Goal: Navigation & Orientation: Find specific page/section

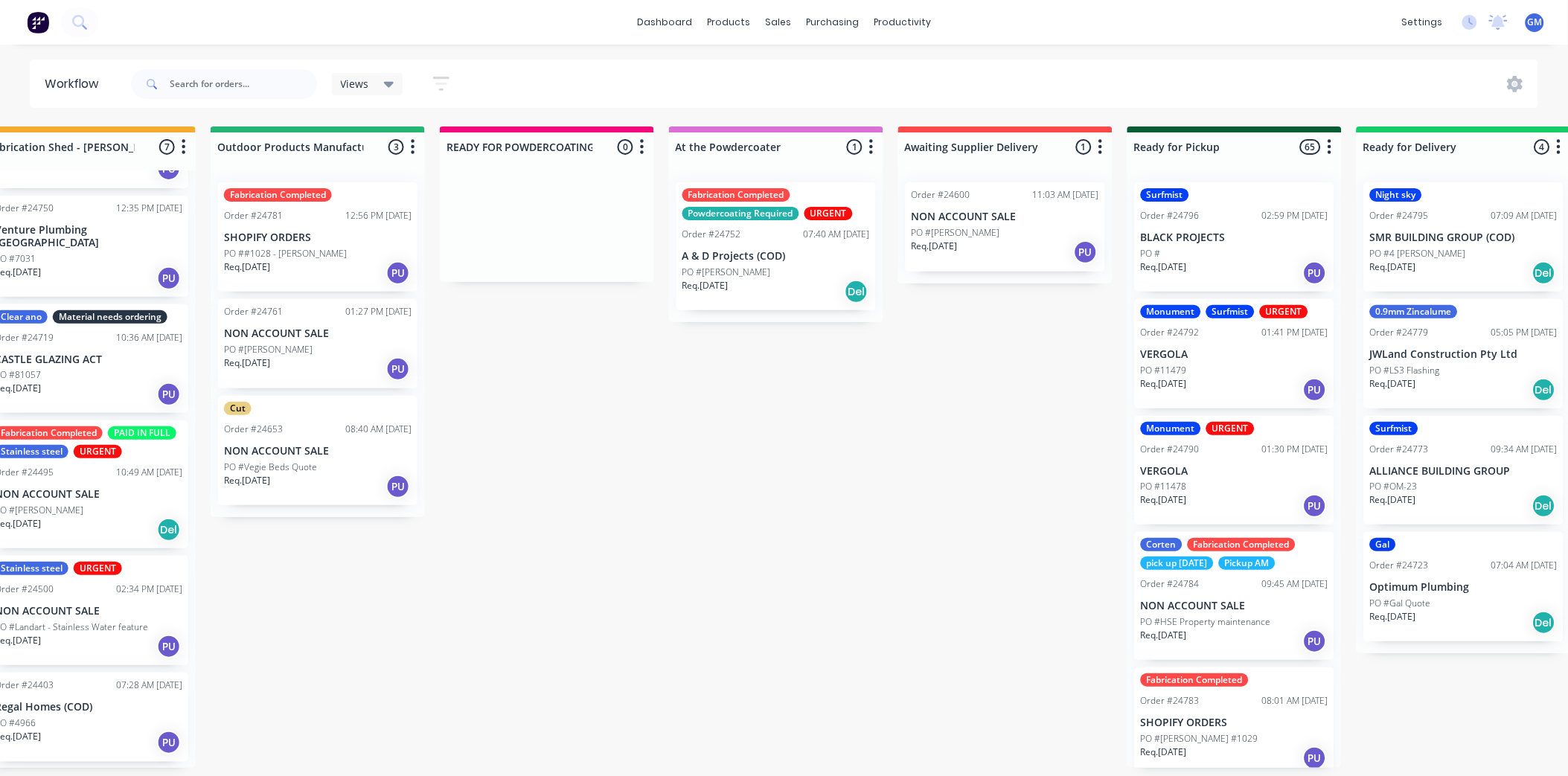
scroll to position [331, 0]
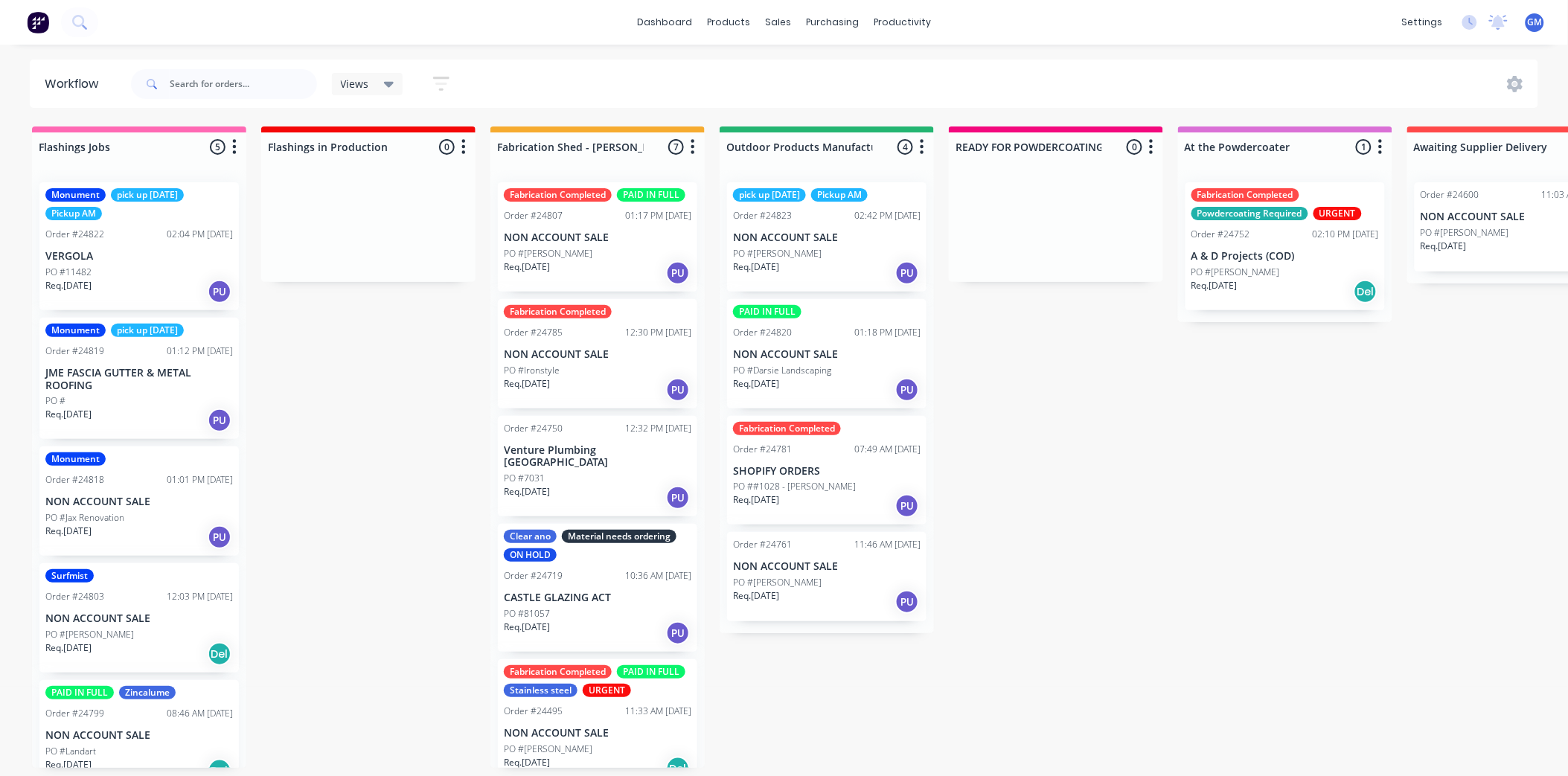
click at [828, 364] on p "PO #Darsie Landscaping" at bounding box center [782, 370] width 98 height 13
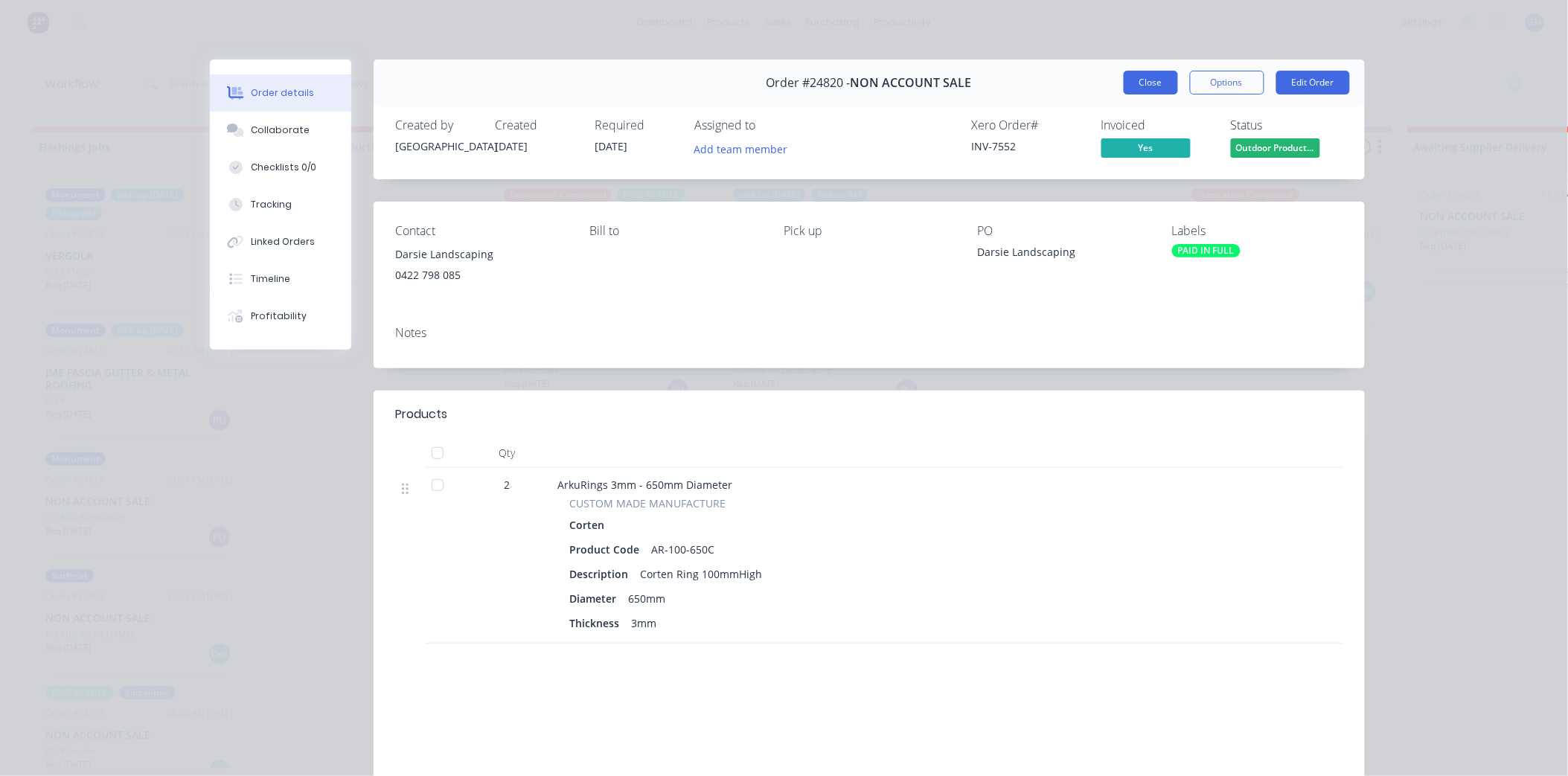
click at [1156, 81] on button "Close" at bounding box center [1151, 83] width 54 height 24
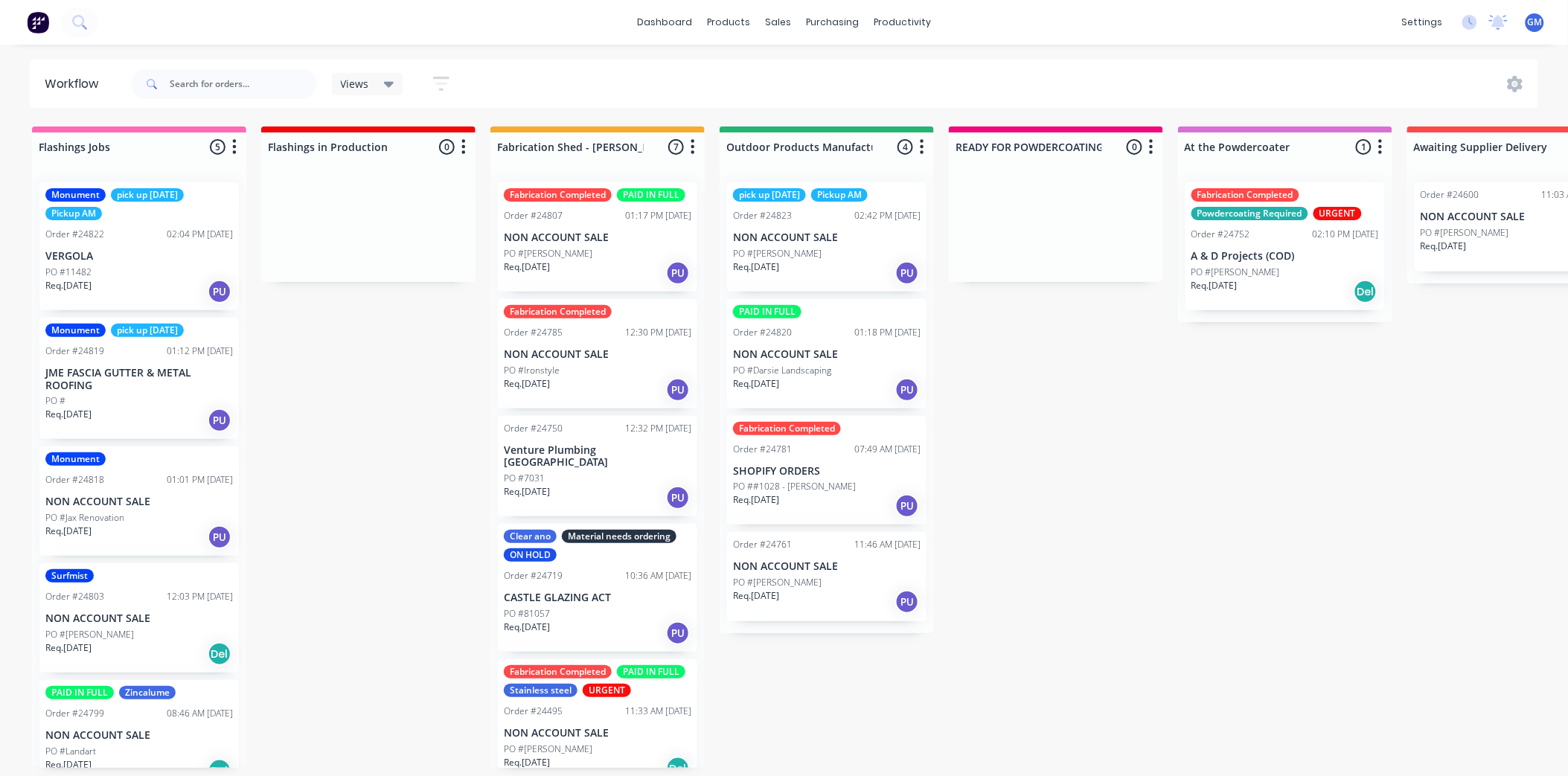
click at [849, 237] on p "NON ACCOUNT SALE" at bounding box center [827, 238] width 188 height 13
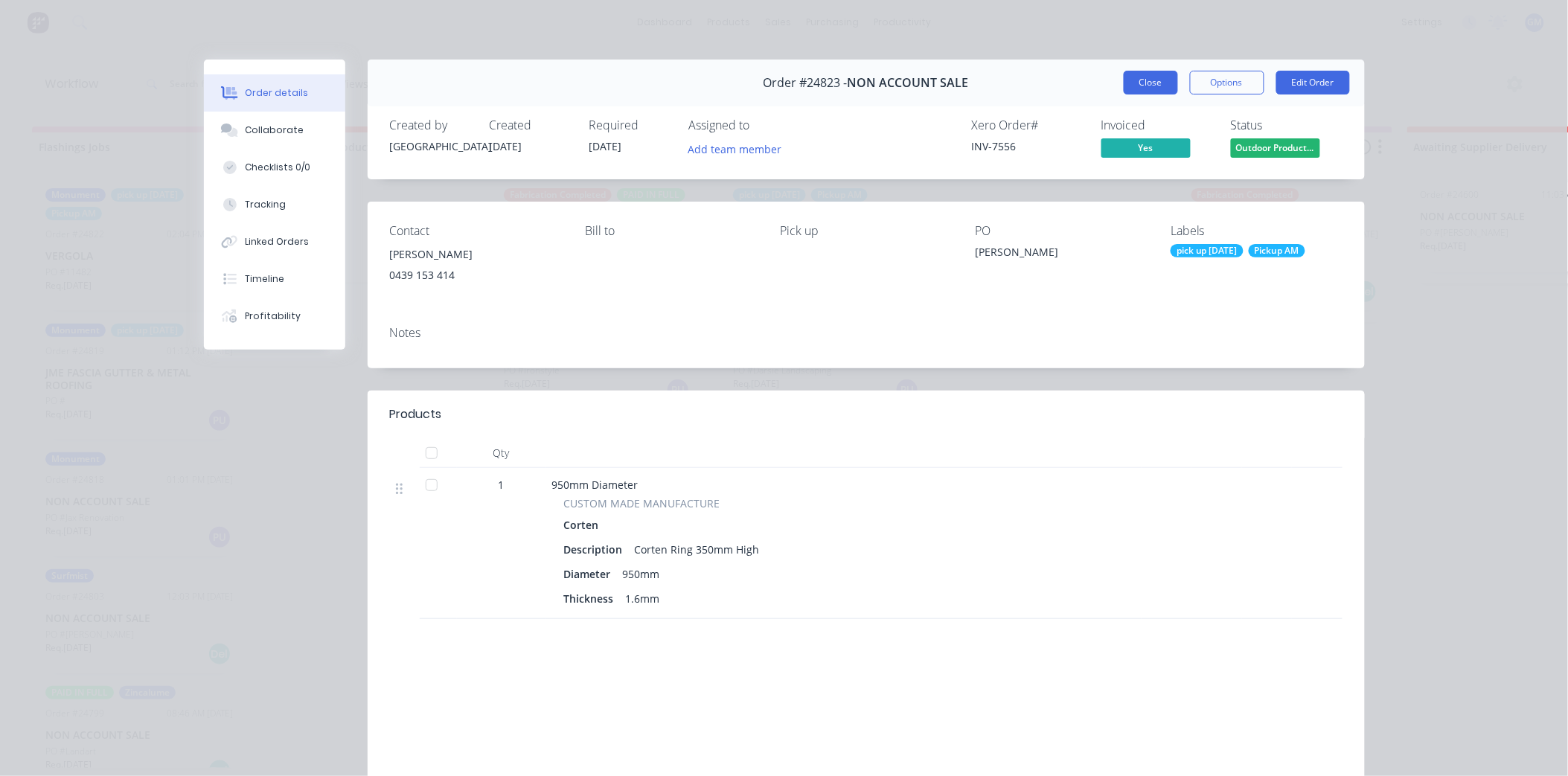
click at [1152, 92] on button "Close" at bounding box center [1151, 83] width 54 height 24
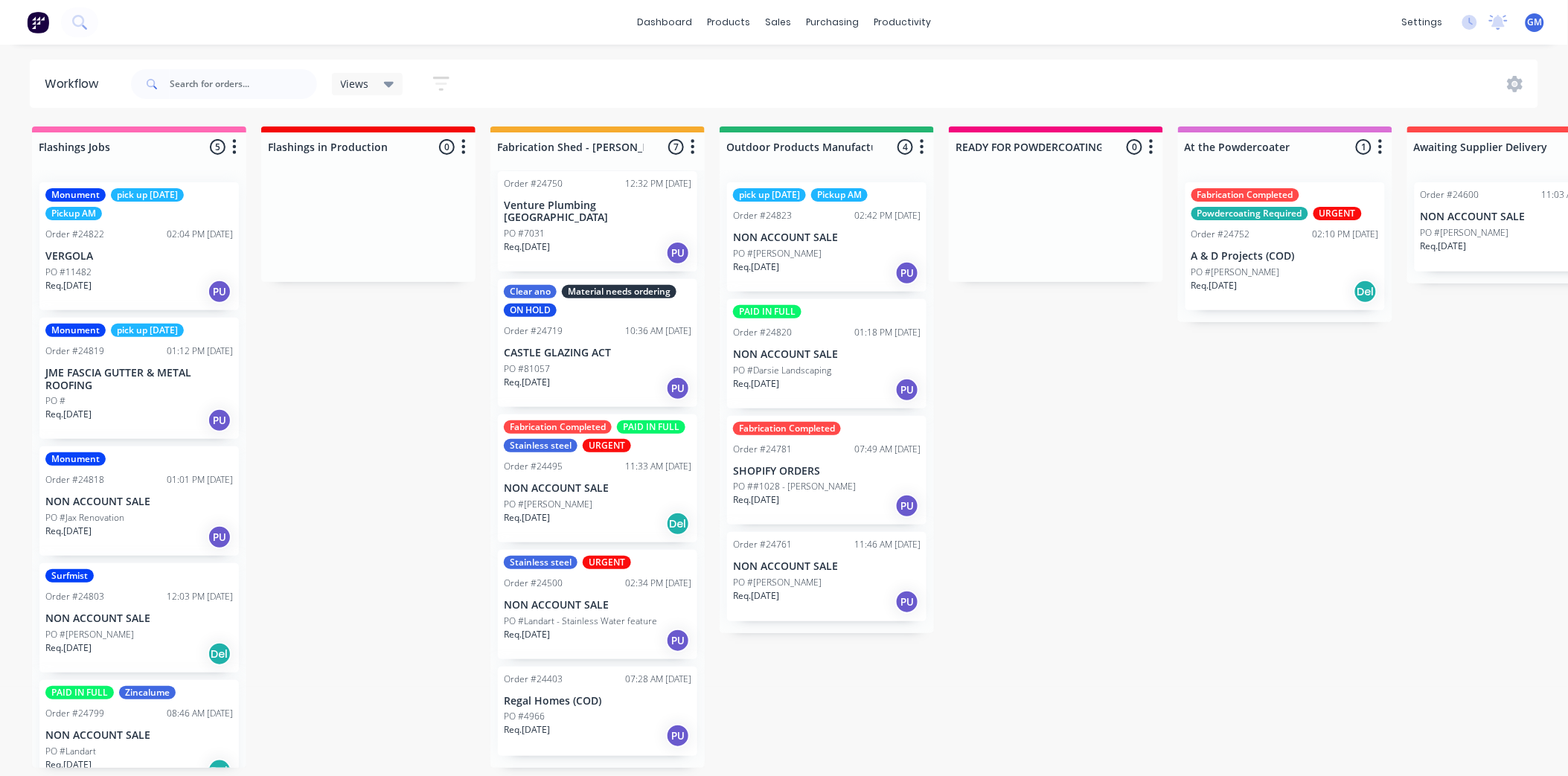
click at [128, 269] on div "PO #11482" at bounding box center [140, 272] width 188 height 13
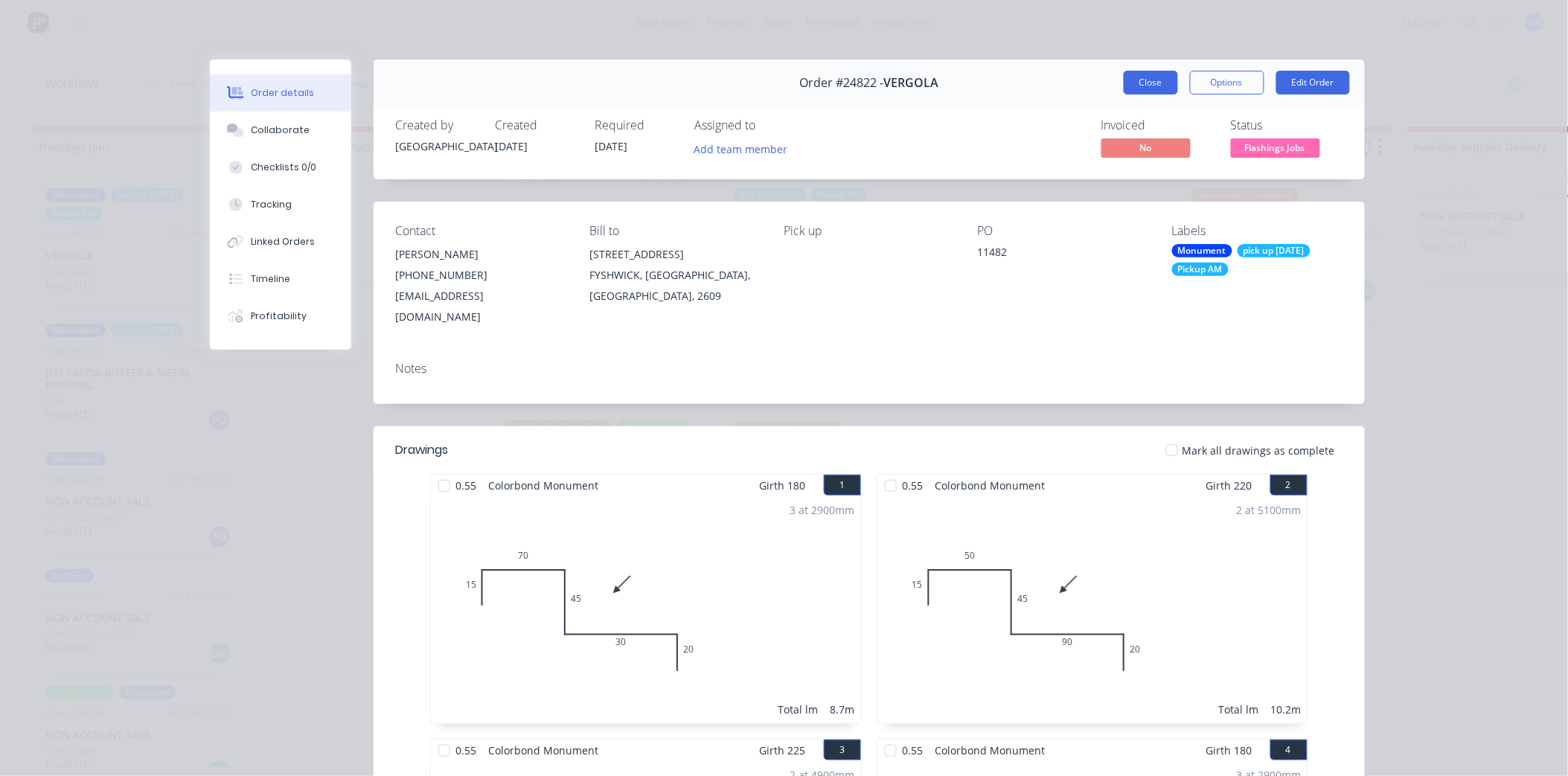
click at [1127, 84] on button "Close" at bounding box center [1151, 83] width 54 height 24
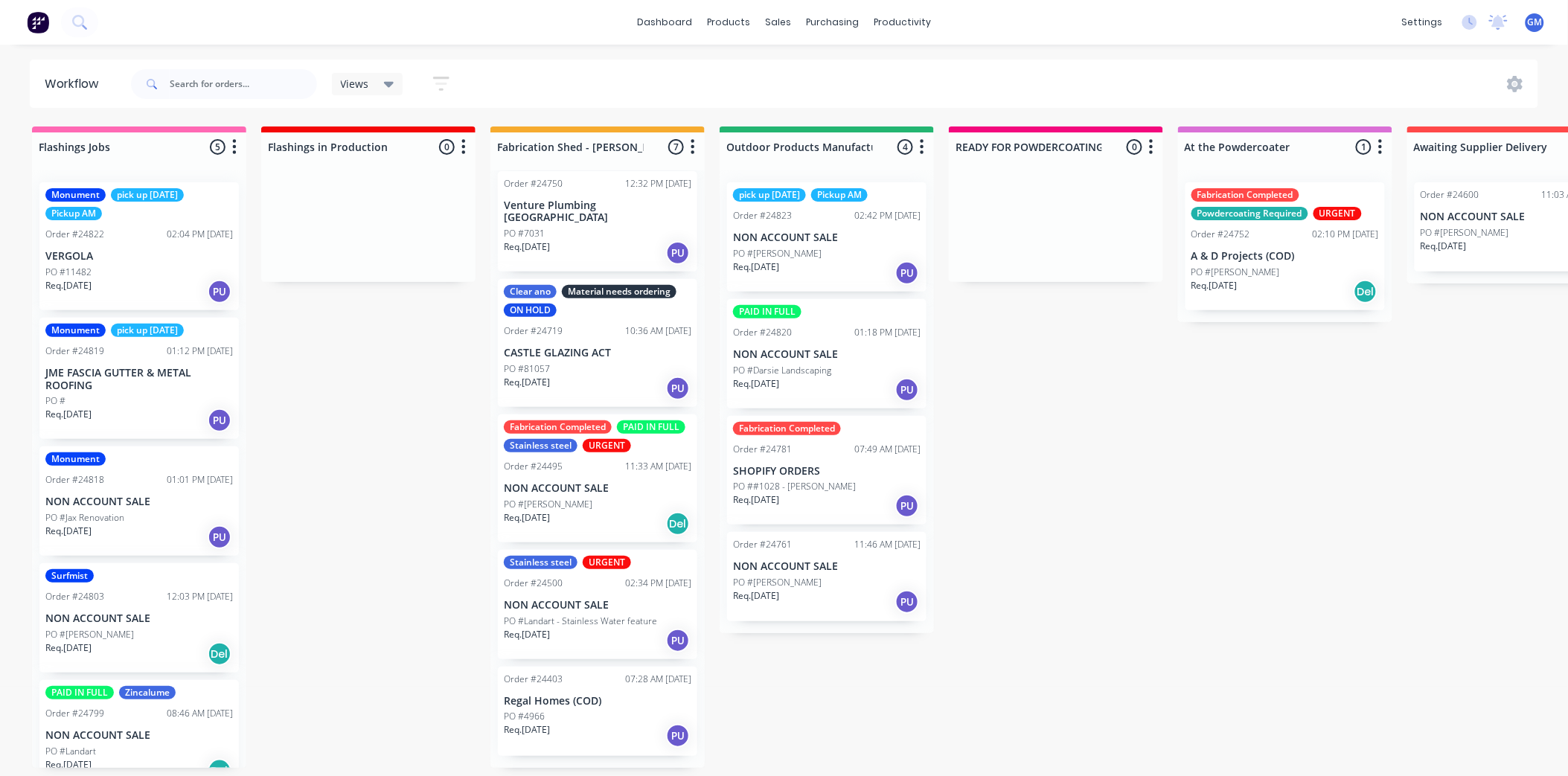
click at [143, 382] on p "JME FASCIA GUTTER & METAL ROOFING" at bounding box center [140, 380] width 188 height 25
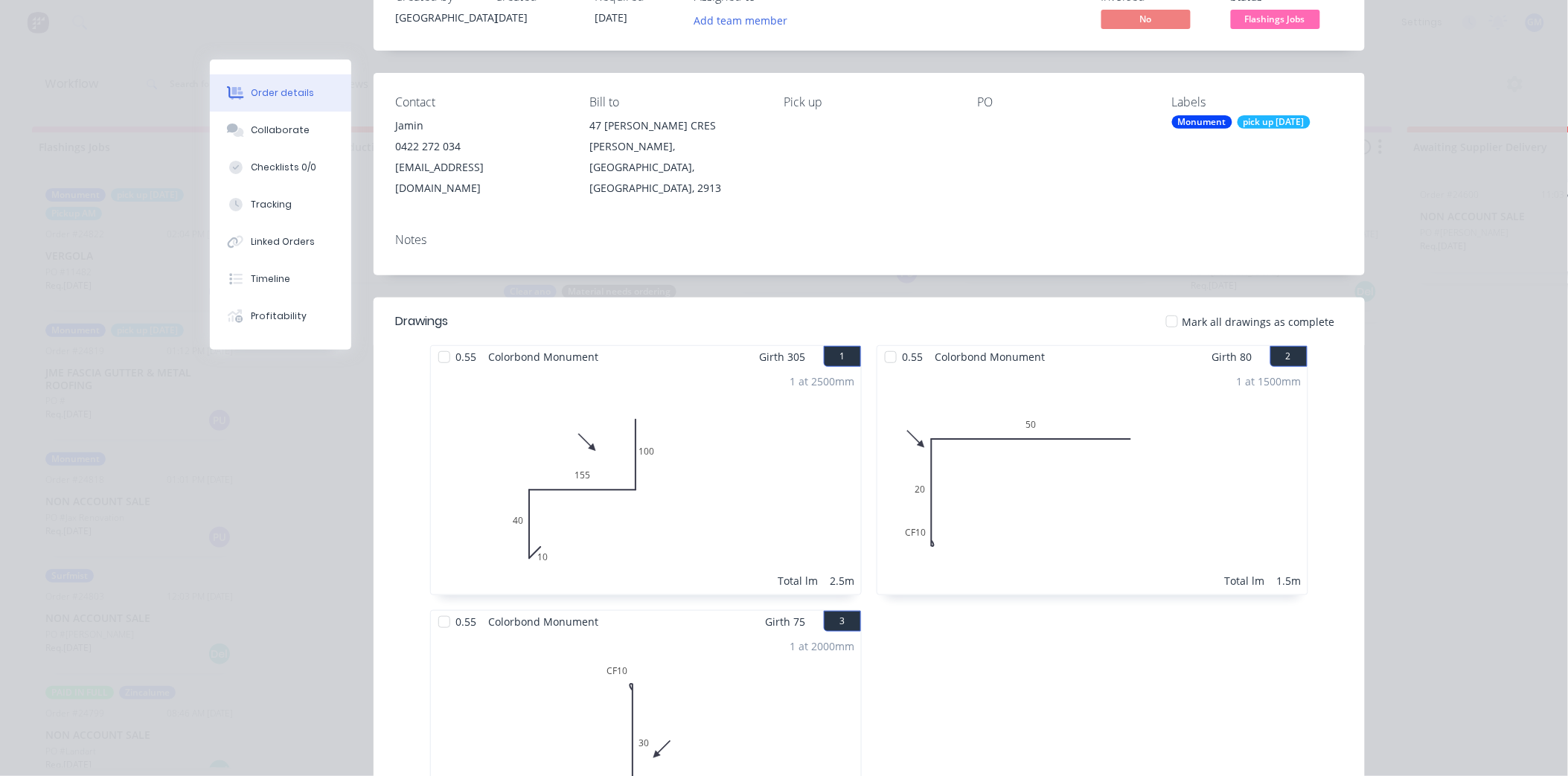
scroll to position [83, 0]
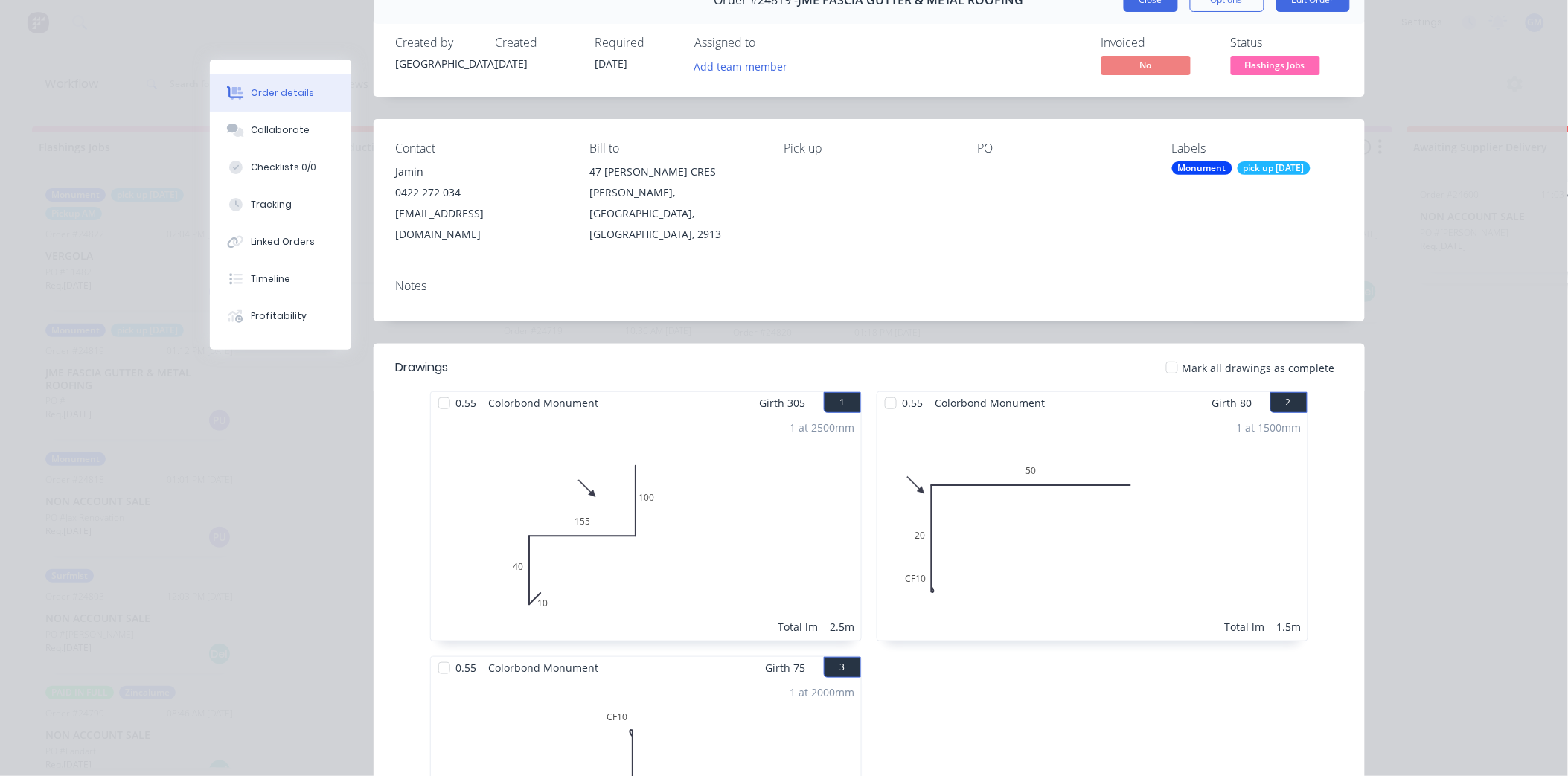
click at [1132, 4] on button "Close" at bounding box center [1151, 0] width 54 height 24
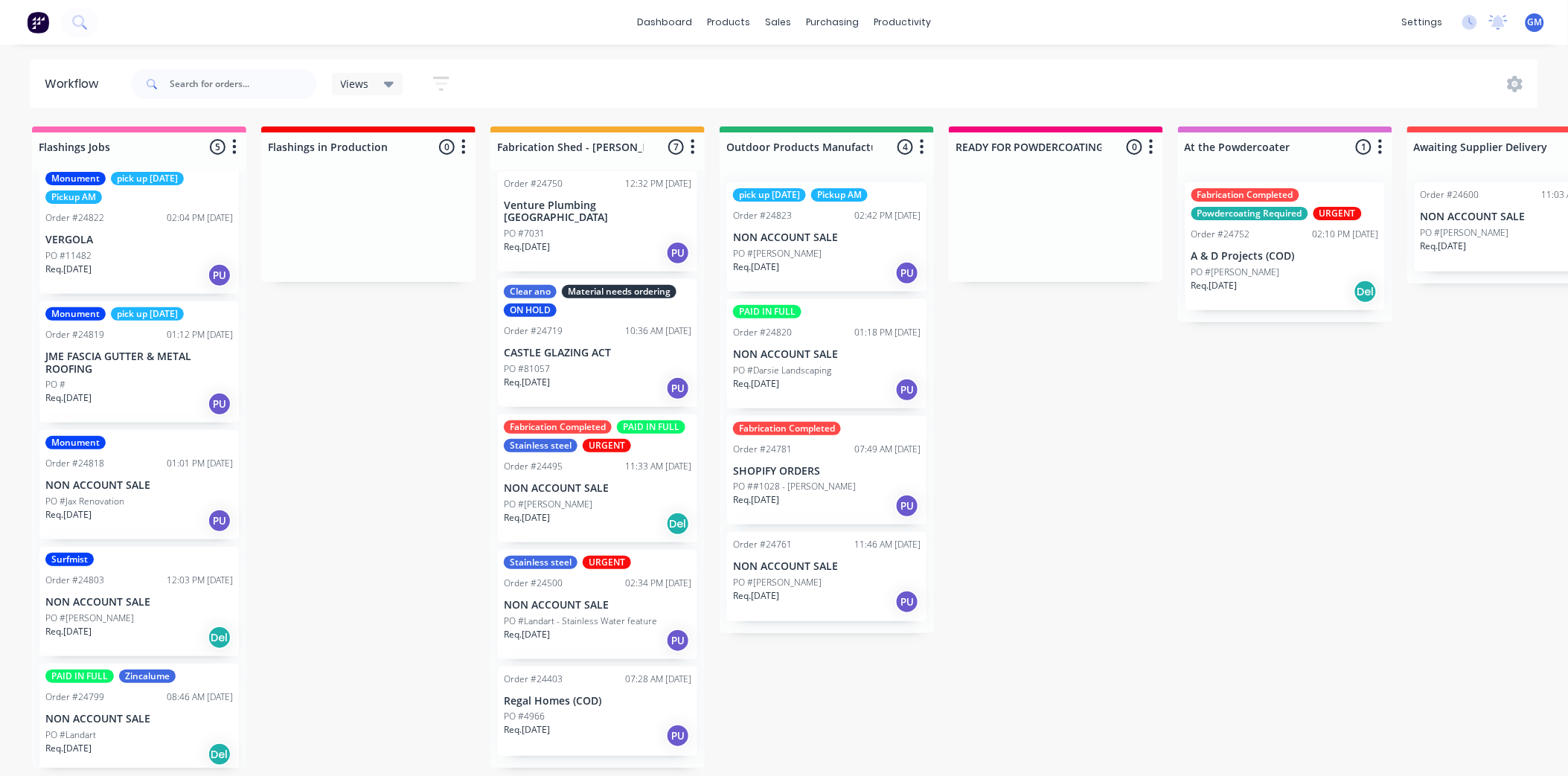
scroll to position [20, 0]
click at [152, 469] on div "Monument Order #24818 01:01 PM 03/09/25 NON ACCOUNT SALE PO #Jax Renovation Req…" at bounding box center [139, 482] width 200 height 110
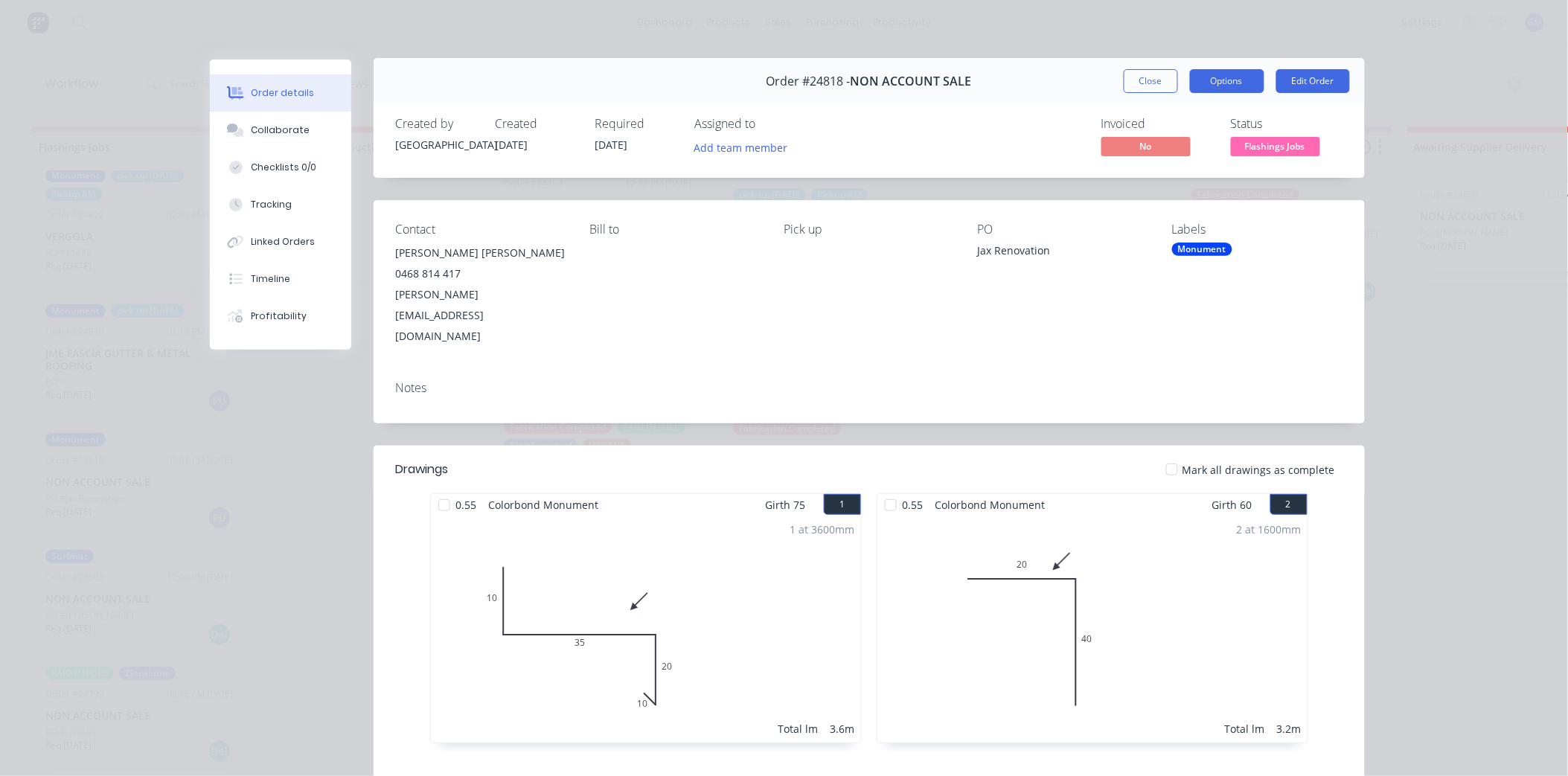
scroll to position [0, 0]
drag, startPoint x: 1144, startPoint y: 84, endPoint x: 895, endPoint y: 374, distance: 382.2
click at [1145, 84] on button "Close" at bounding box center [1151, 83] width 54 height 24
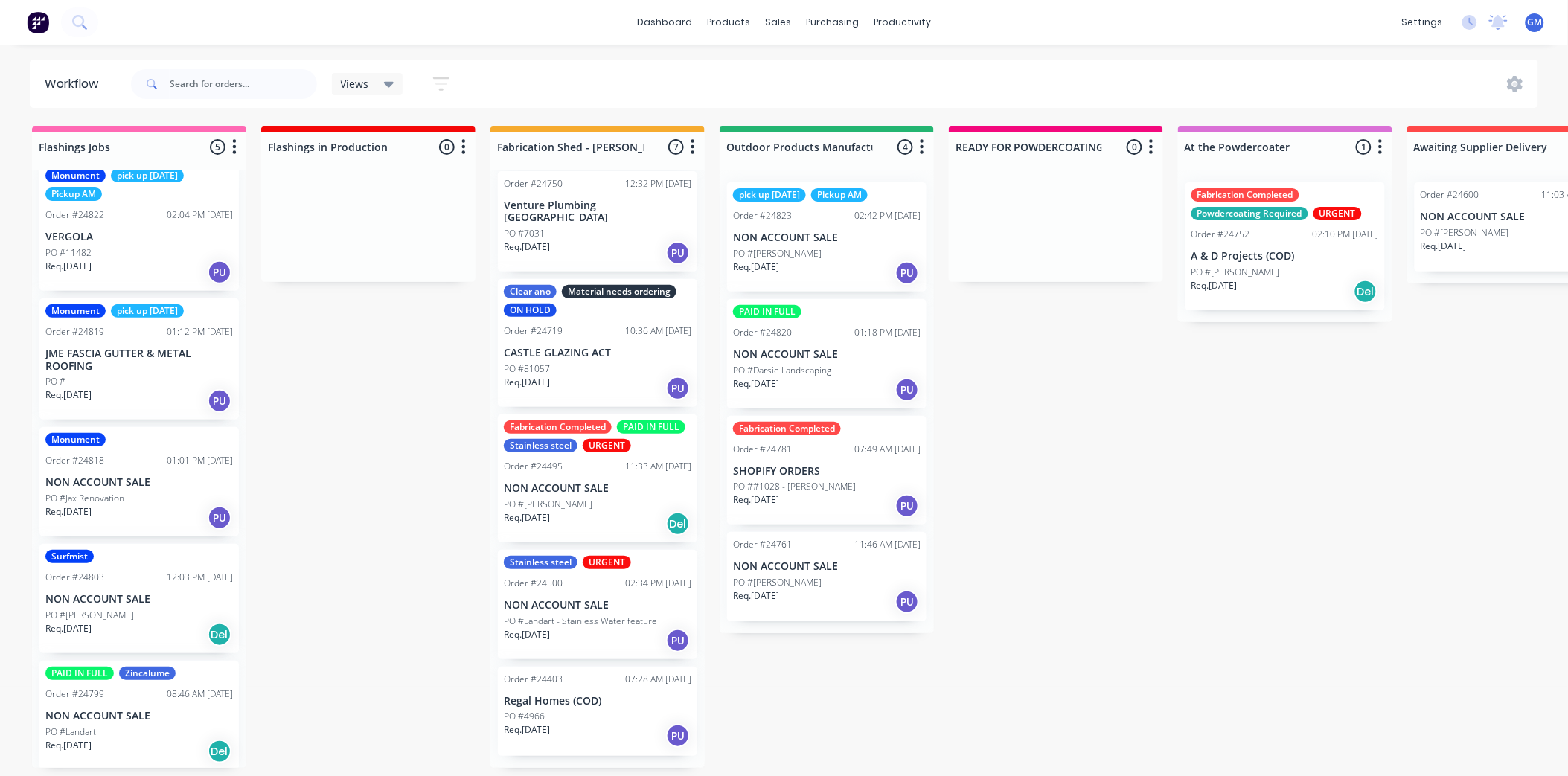
click at [160, 593] on p "NON ACCOUNT SALE" at bounding box center [140, 599] width 188 height 13
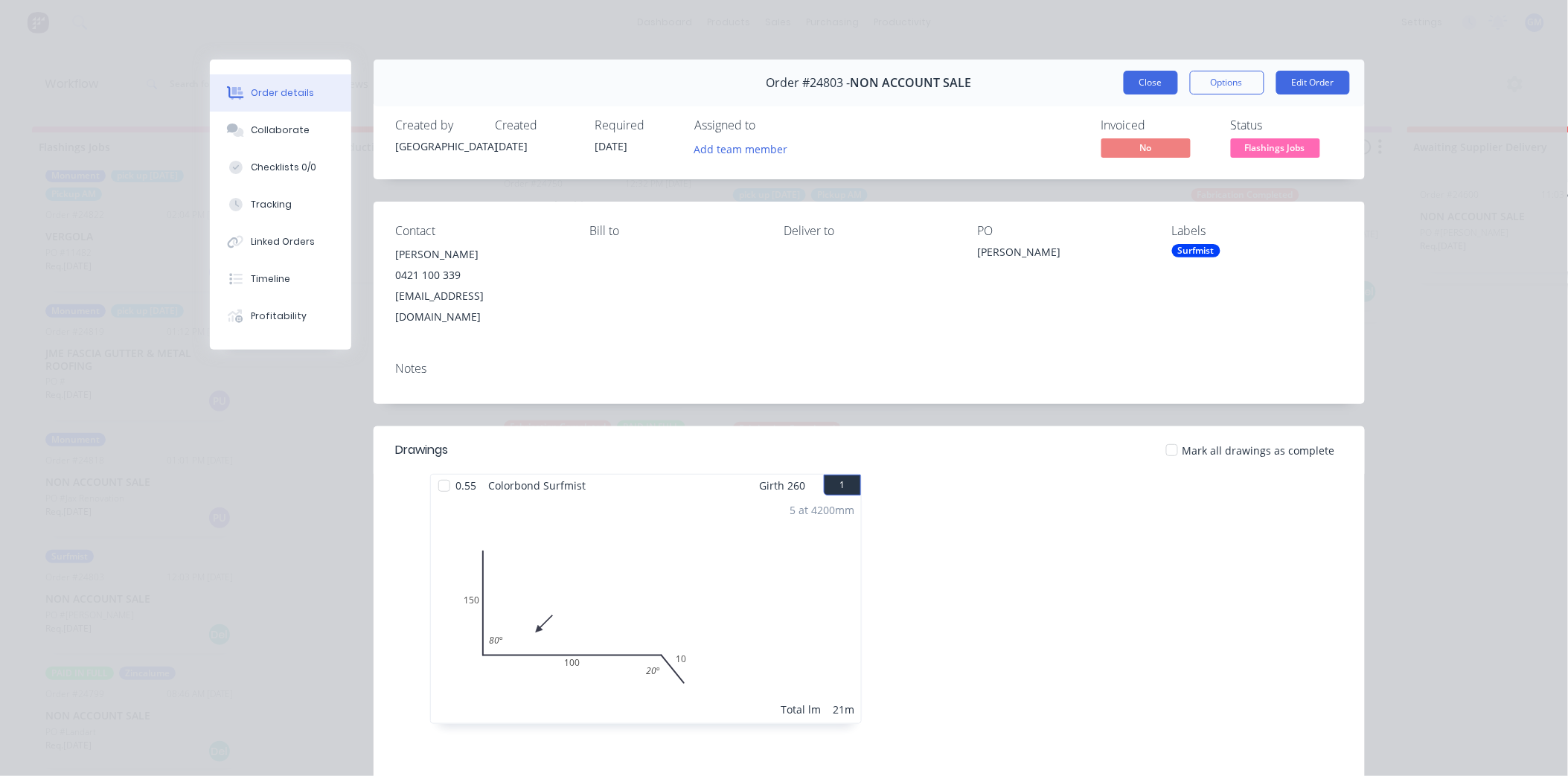
click at [1126, 73] on button "Close" at bounding box center [1151, 83] width 54 height 24
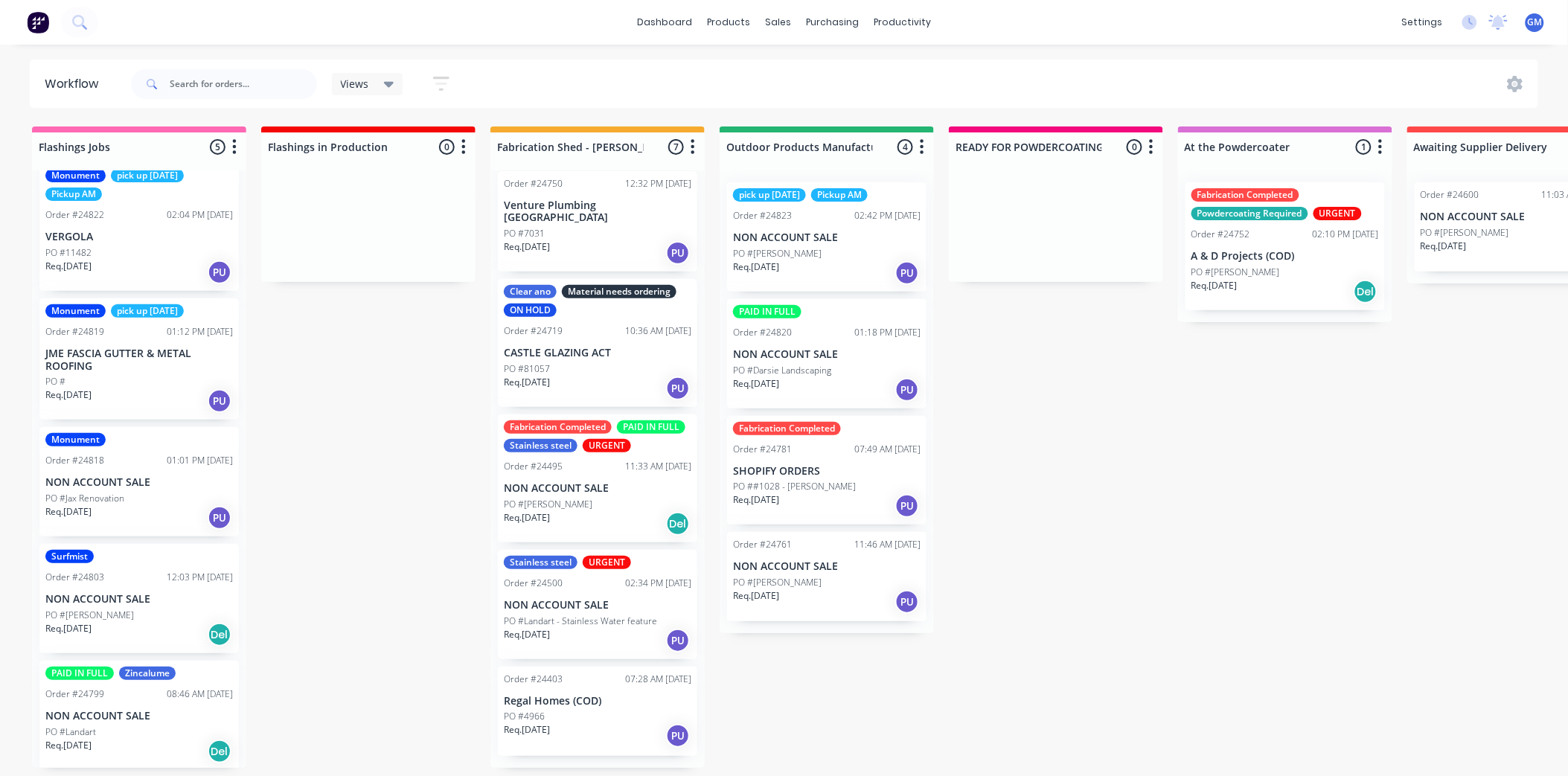
click at [167, 696] on div "08:46 AM 02/09/25" at bounding box center [200, 694] width 66 height 13
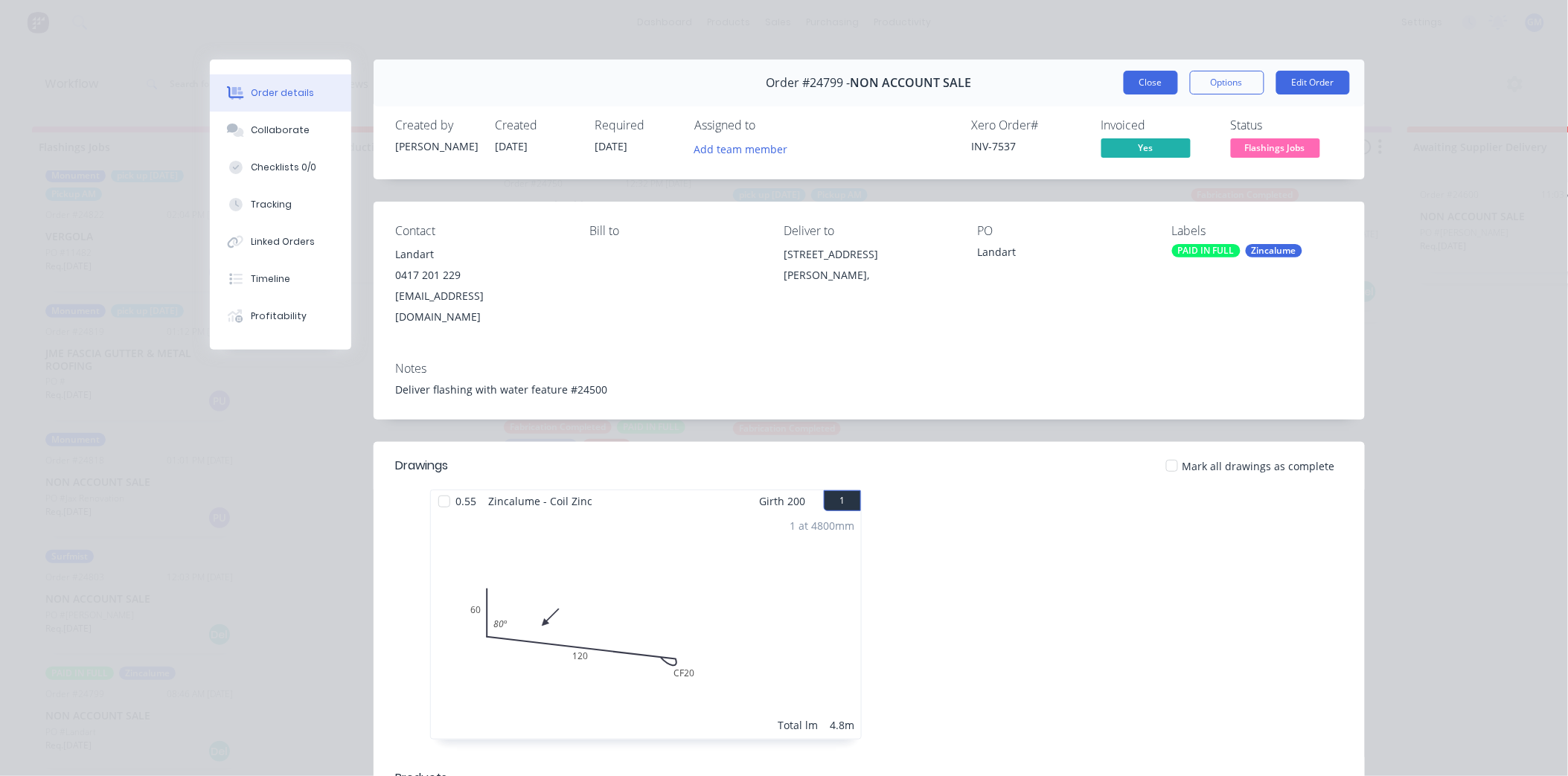
click at [1146, 87] on button "Close" at bounding box center [1151, 83] width 54 height 24
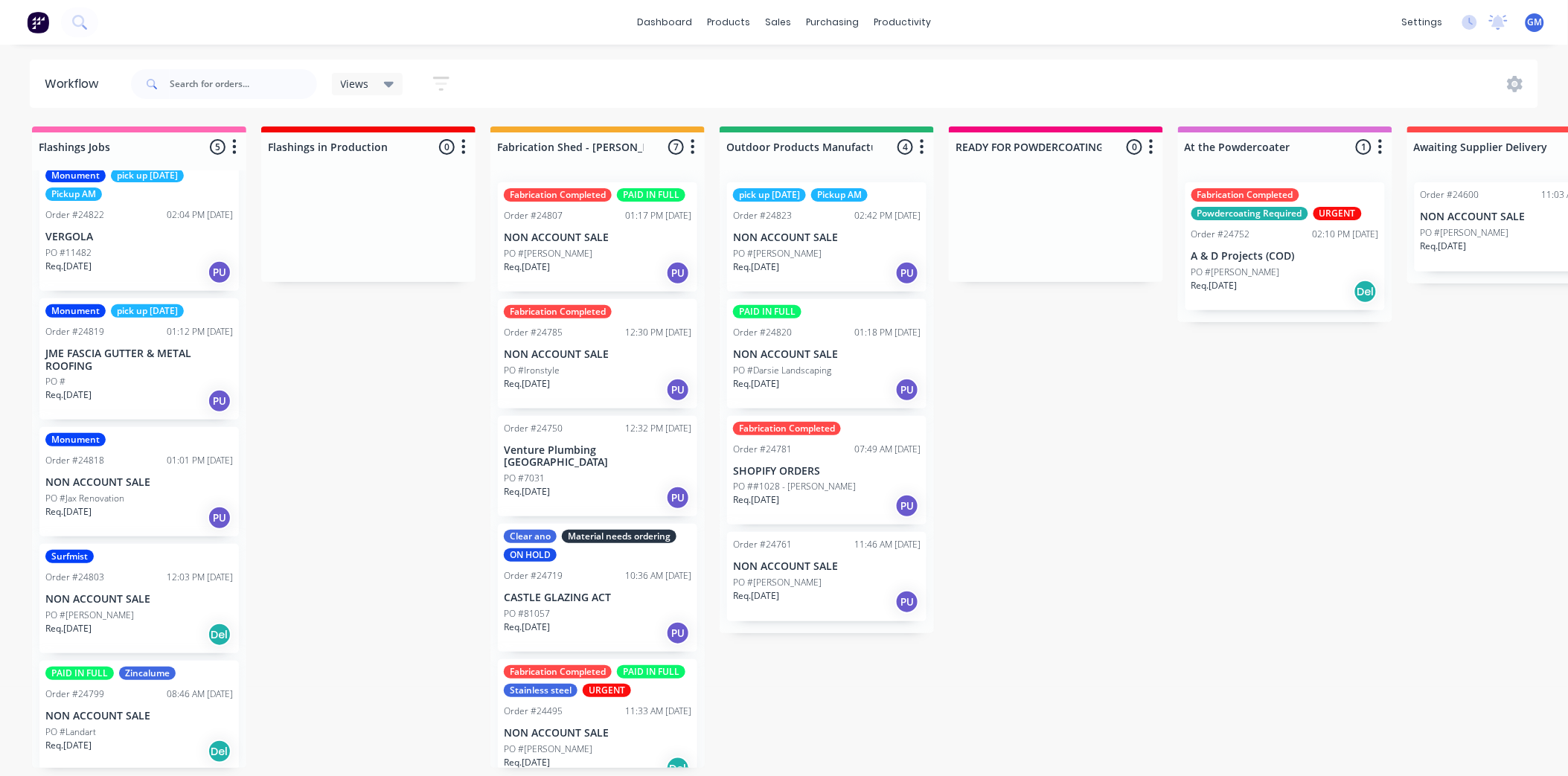
click at [613, 478] on div "PO #7031" at bounding box center [598, 478] width 188 height 13
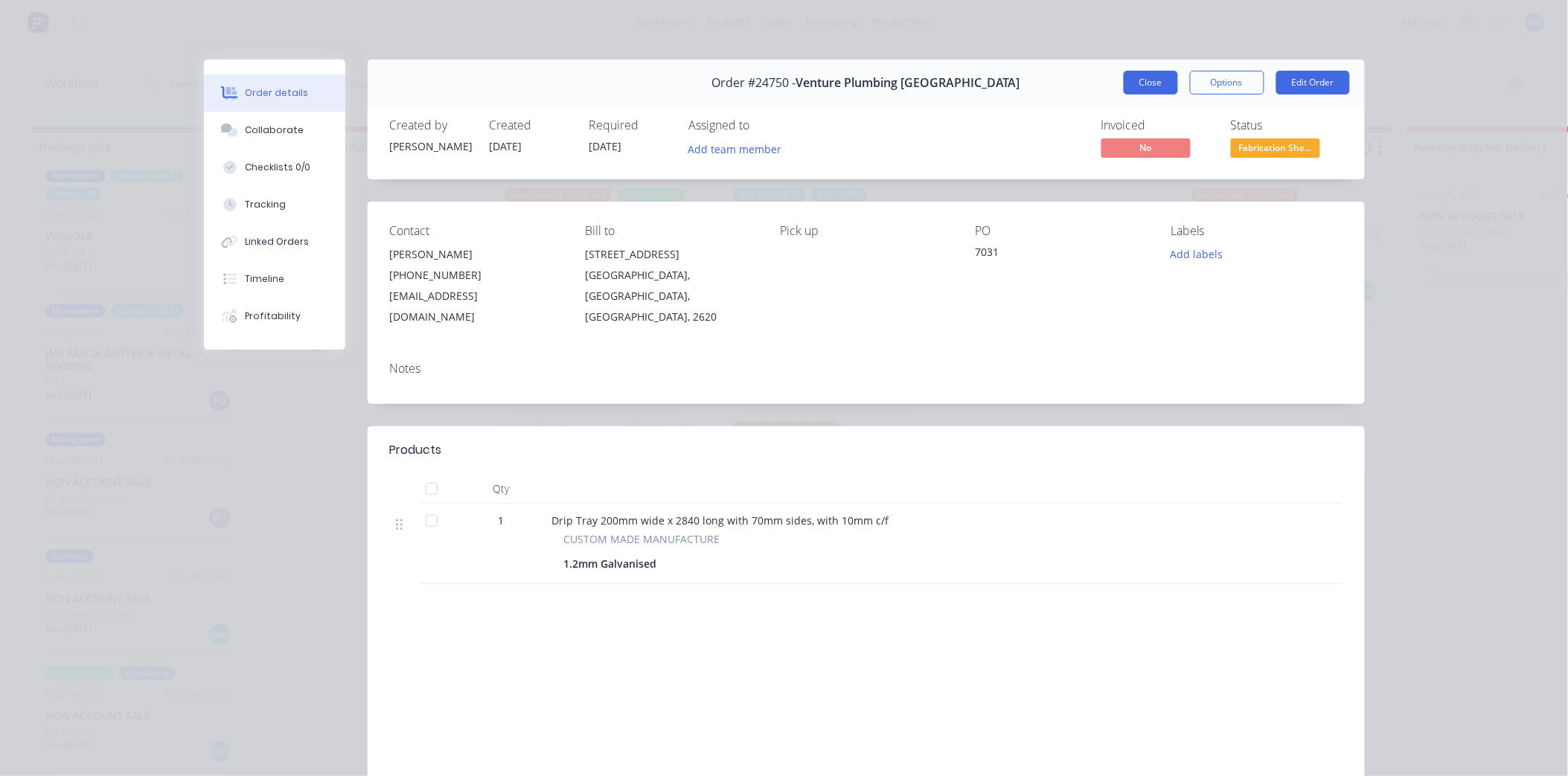
click at [1152, 87] on button "Close" at bounding box center [1151, 83] width 54 height 24
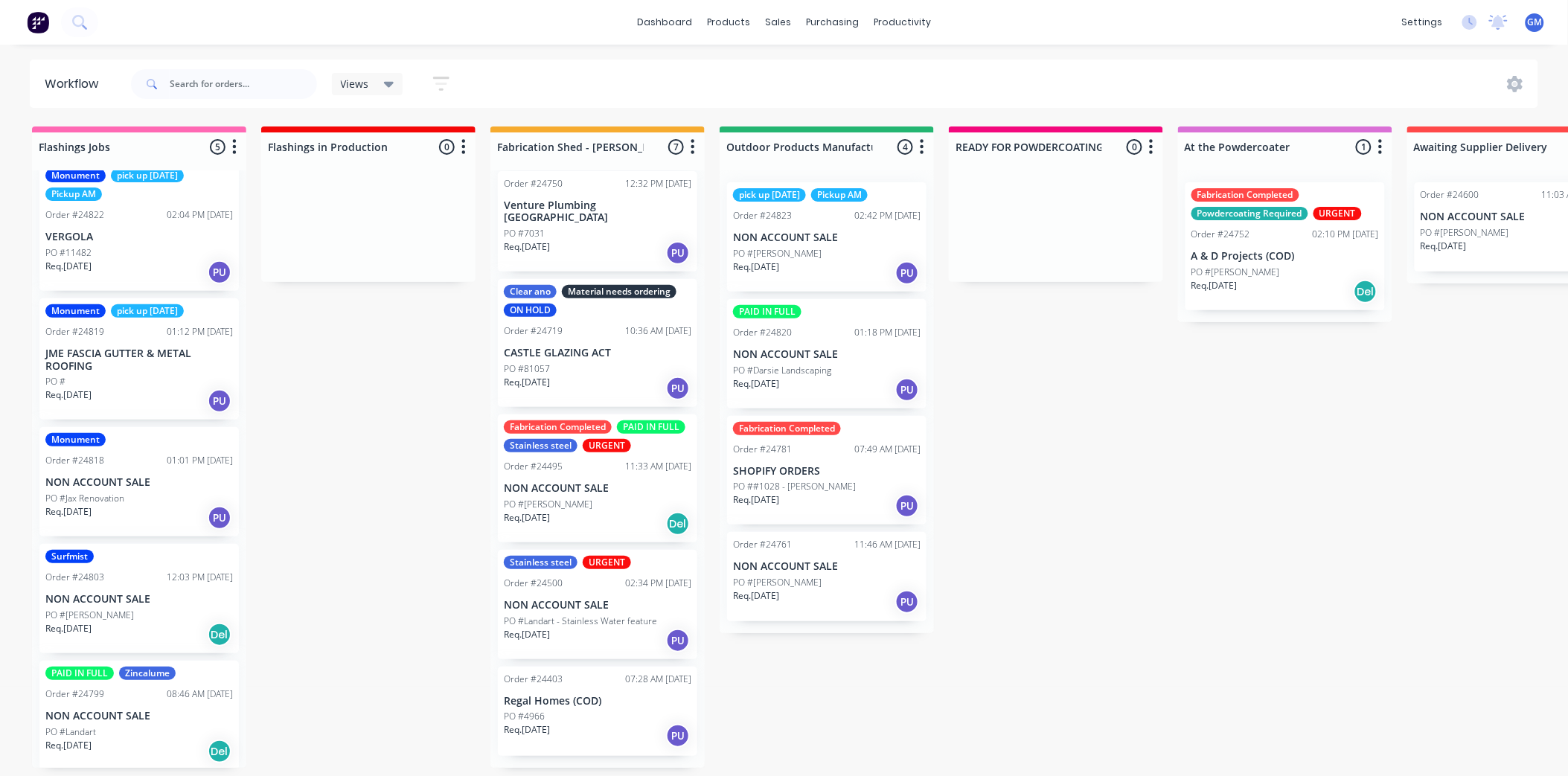
scroll to position [257, 0]
drag, startPoint x: 591, startPoint y: 720, endPoint x: 592, endPoint y: 727, distance: 7.1
click at [593, 726] on div "Fabrication Completed PAID IN FULL Order #24807 01:17 PM 02/09/25 NON ACCOUNT S…" at bounding box center [598, 469] width 215 height 598
click at [589, 723] on div "PO #4966" at bounding box center [598, 716] width 188 height 13
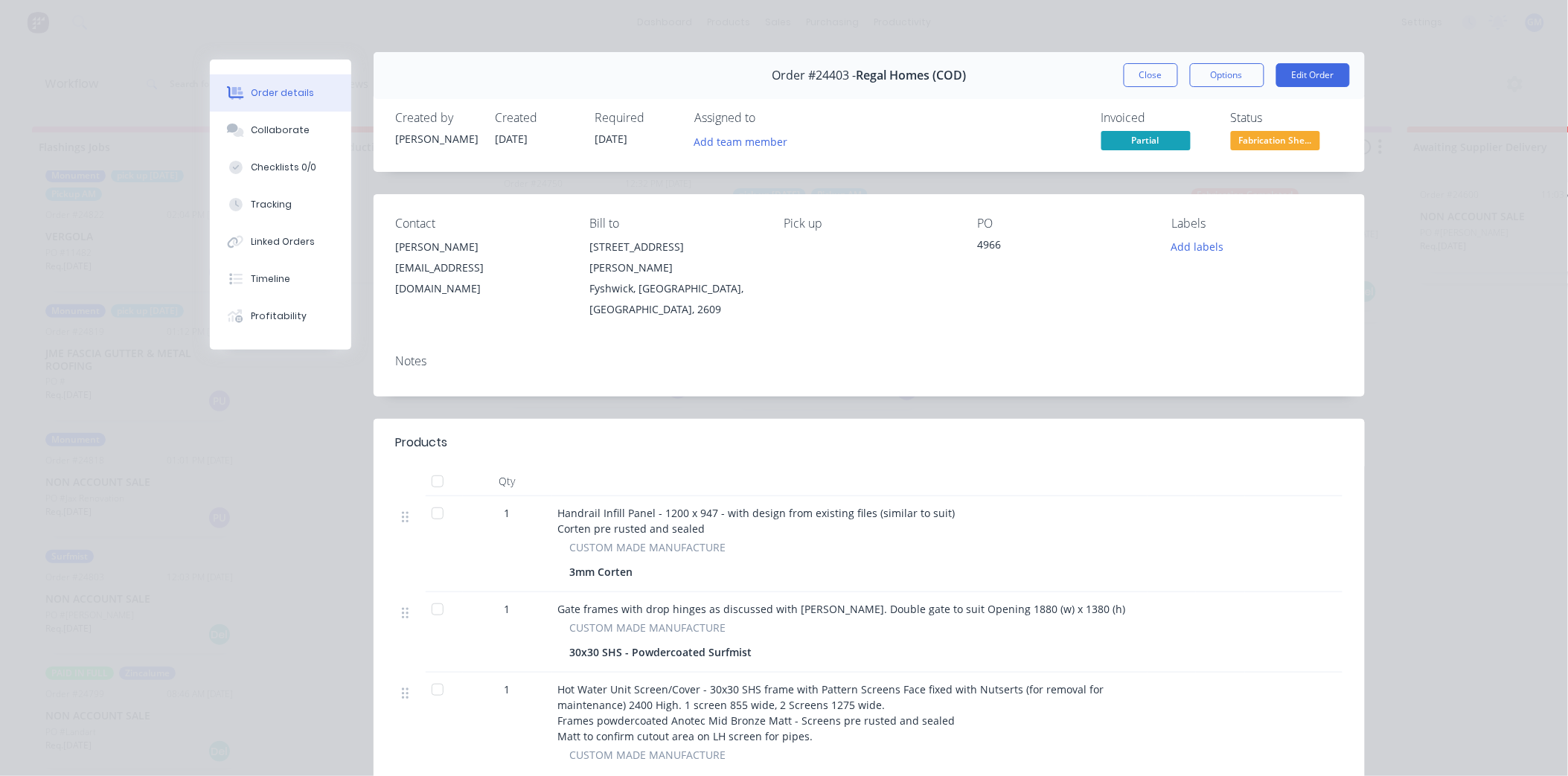
scroll to position [0, 0]
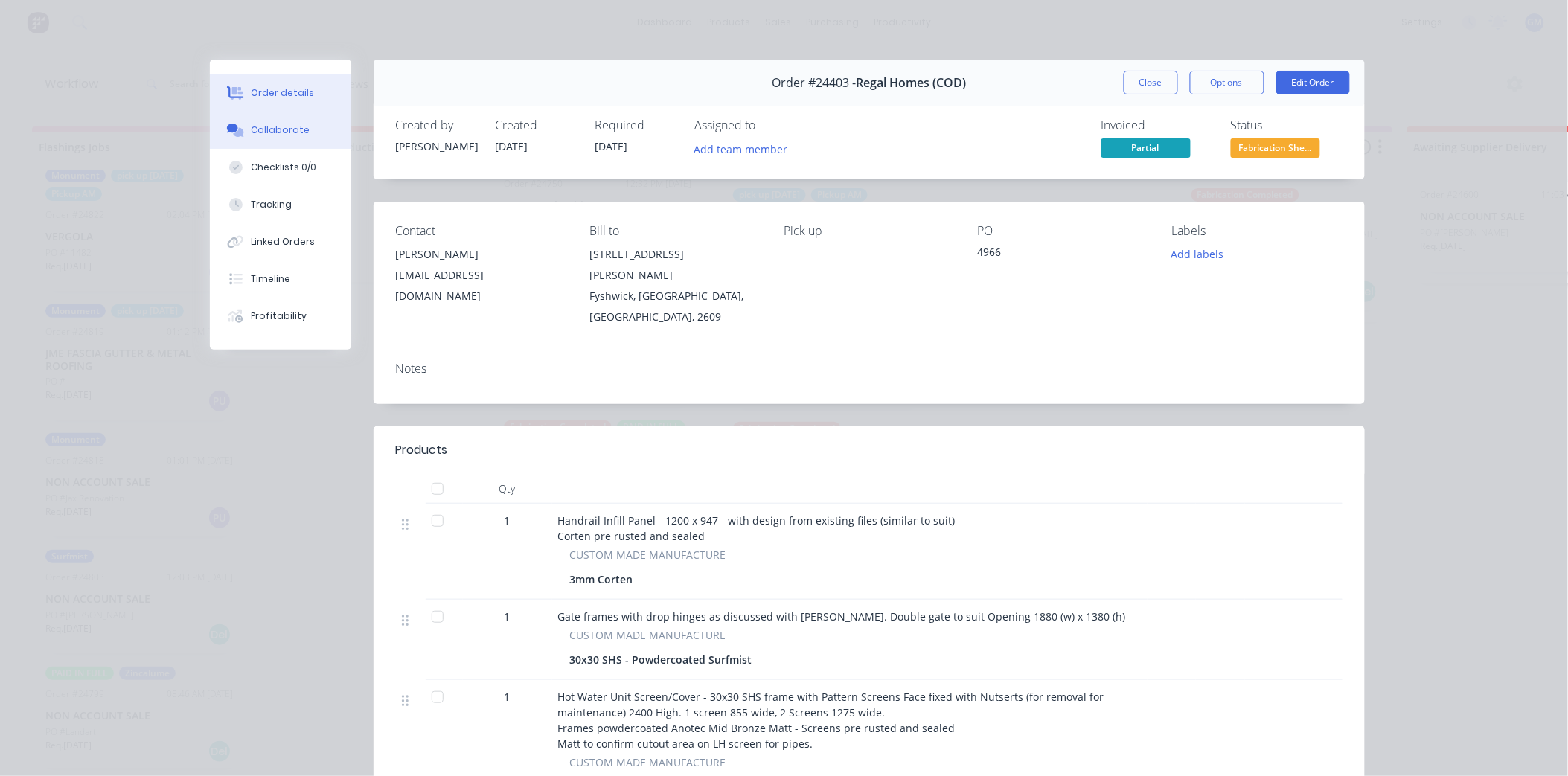
click at [291, 138] on button "Collaborate" at bounding box center [280, 129] width 141 height 37
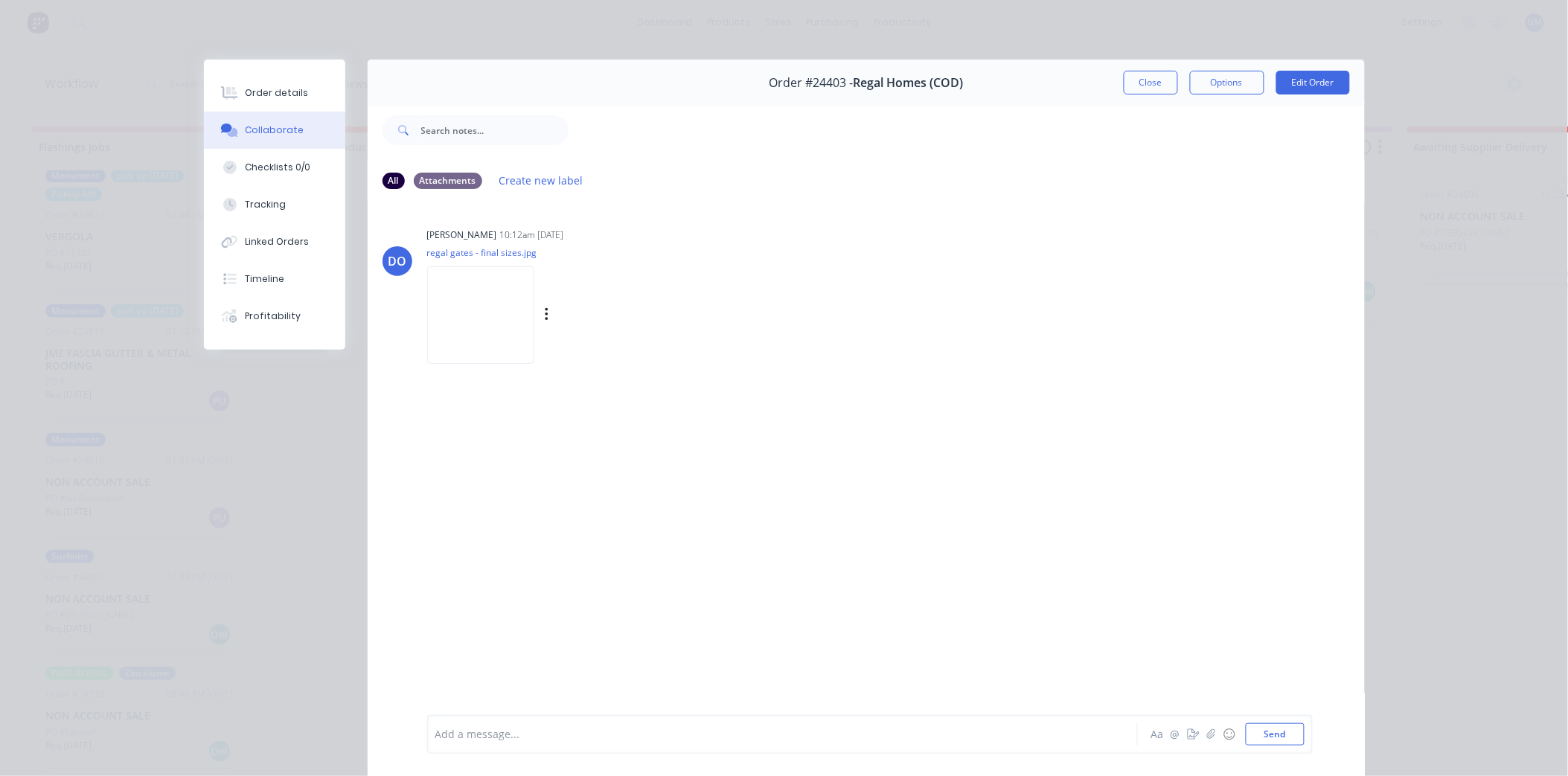
click at [524, 301] on img at bounding box center [481, 316] width 107 height 98
click at [480, 287] on img at bounding box center [481, 316] width 107 height 98
click at [245, 98] on div "Order details" at bounding box center [276, 92] width 63 height 13
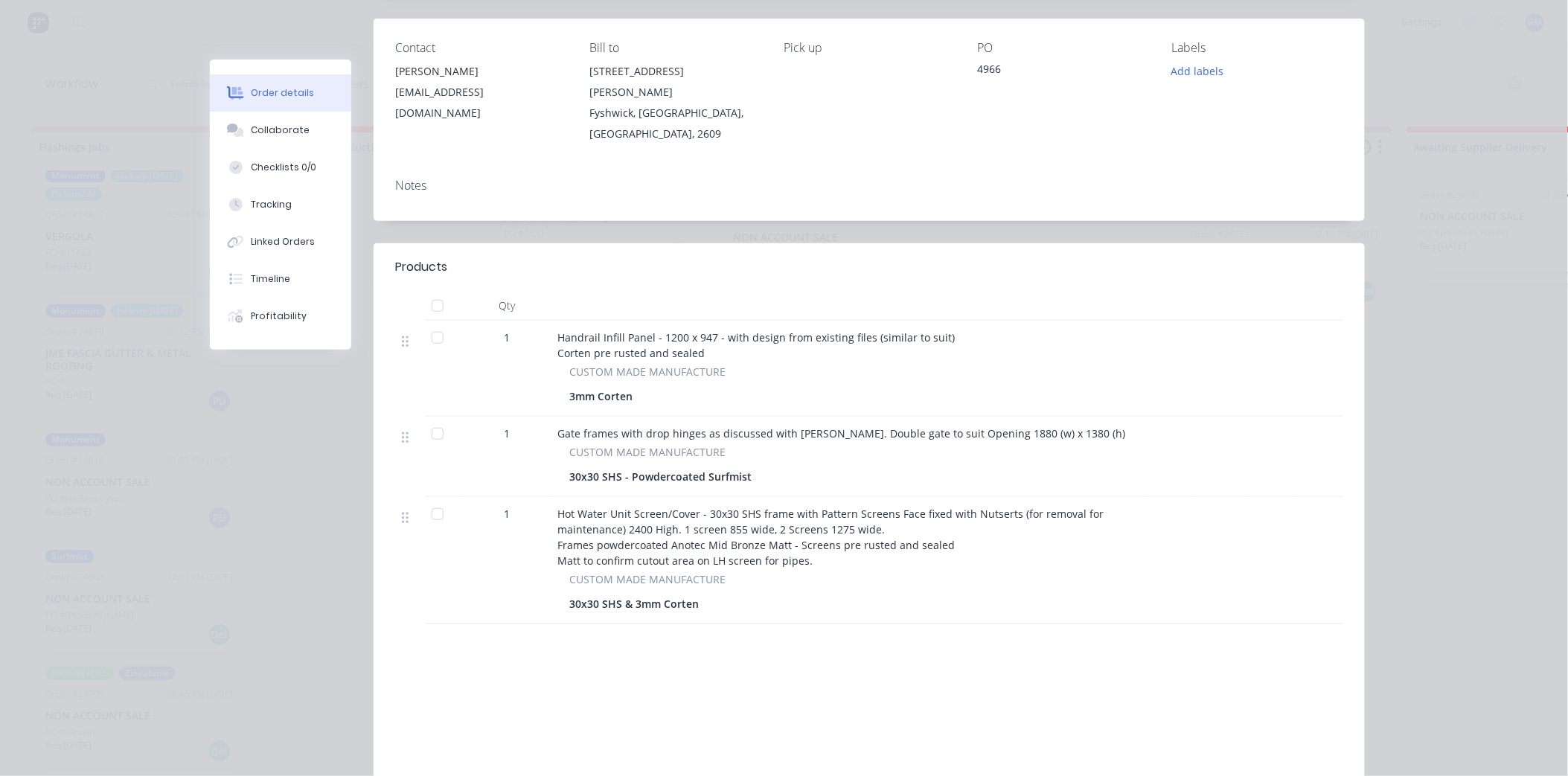
scroll to position [177, 0]
